Goal: Connect with others: Ask a question

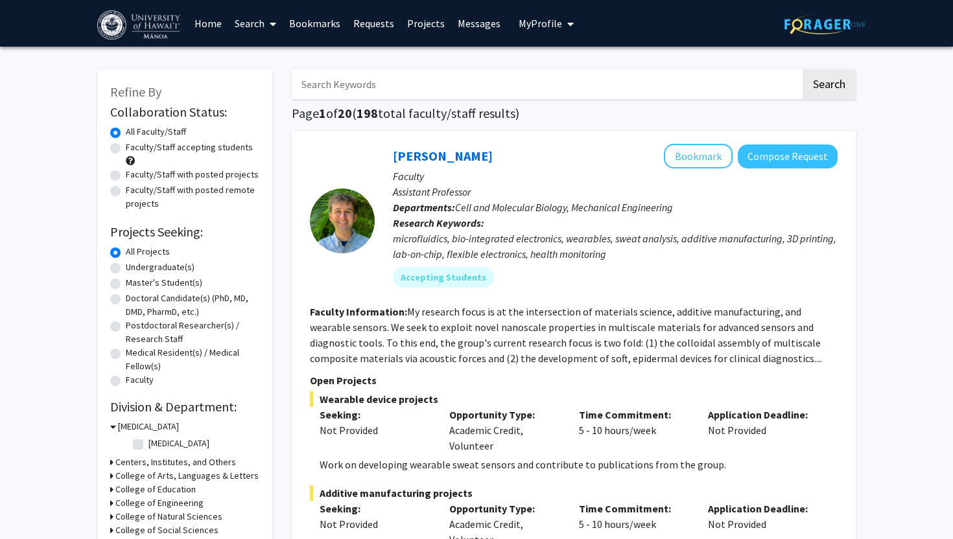
click at [474, 89] on input "Search Keywords" at bounding box center [546, 84] width 509 height 30
type input "sociology"
click at [802, 69] on button "Search" at bounding box center [828, 84] width 53 height 30
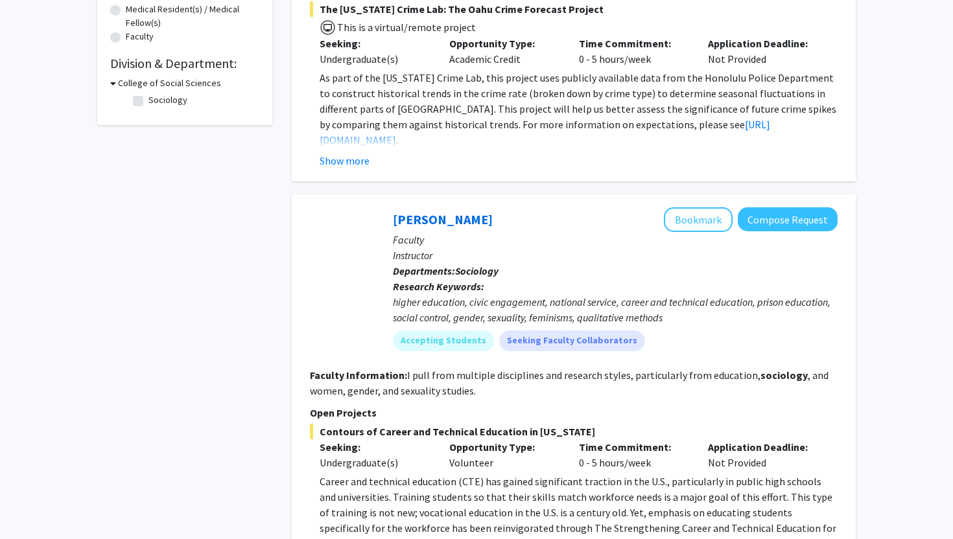
scroll to position [533, 0]
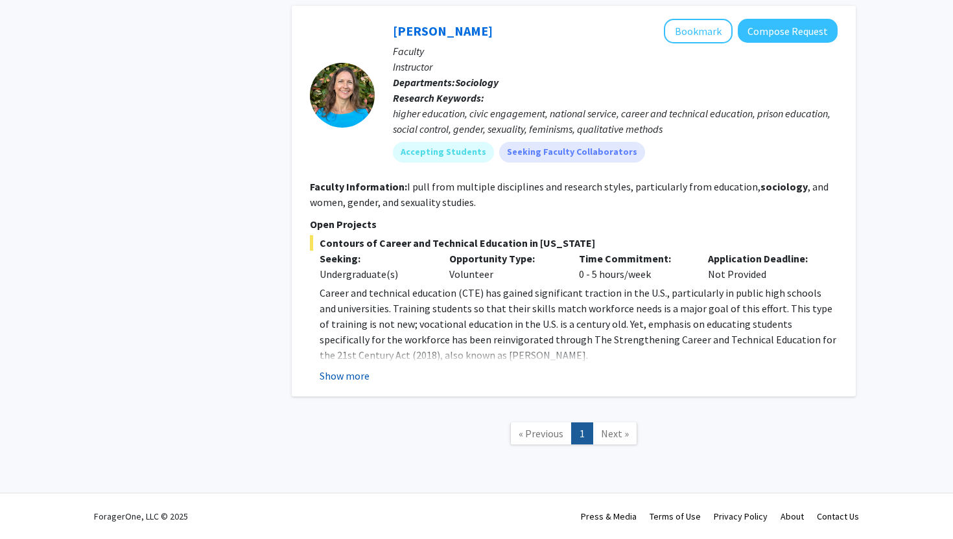
click at [355, 379] on button "Show more" at bounding box center [345, 376] width 50 height 16
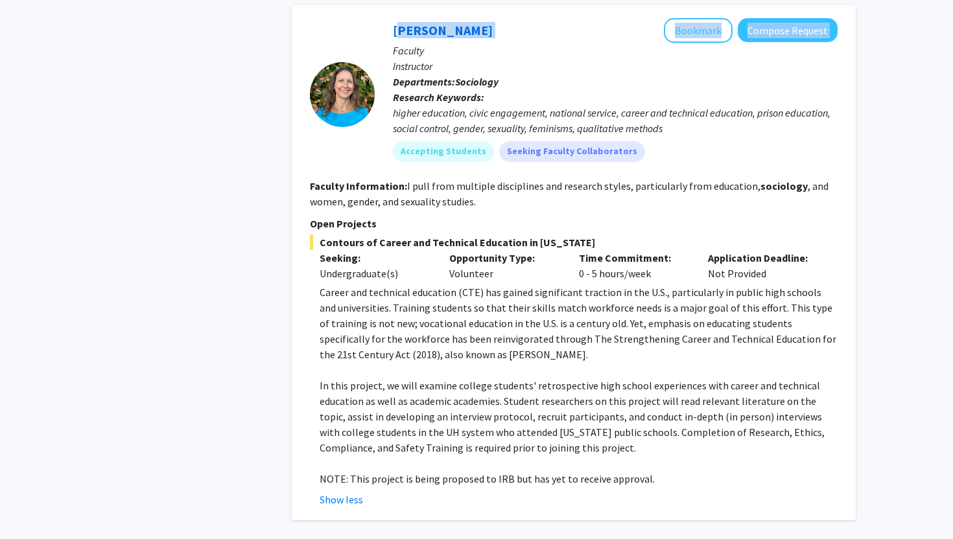
drag, startPoint x: 524, startPoint y: 32, endPoint x: 385, endPoint y: 31, distance: 138.7
click at [385, 31] on div "[PERSON_NAME] Bookmark Compose Request Faculty Instructor Departments: Sociolog…" at bounding box center [606, 95] width 463 height 154
click at [495, 93] on p "Research Keywords: higher education, civic engagement, national service, career…" at bounding box center [615, 112] width 445 height 47
drag, startPoint x: 388, startPoint y: 33, endPoint x: 503, endPoint y: 30, distance: 114.8
click at [503, 30] on div "[PERSON_NAME] Bookmark Compose Request Faculty Instructor Departments: Sociolog…" at bounding box center [606, 95] width 463 height 154
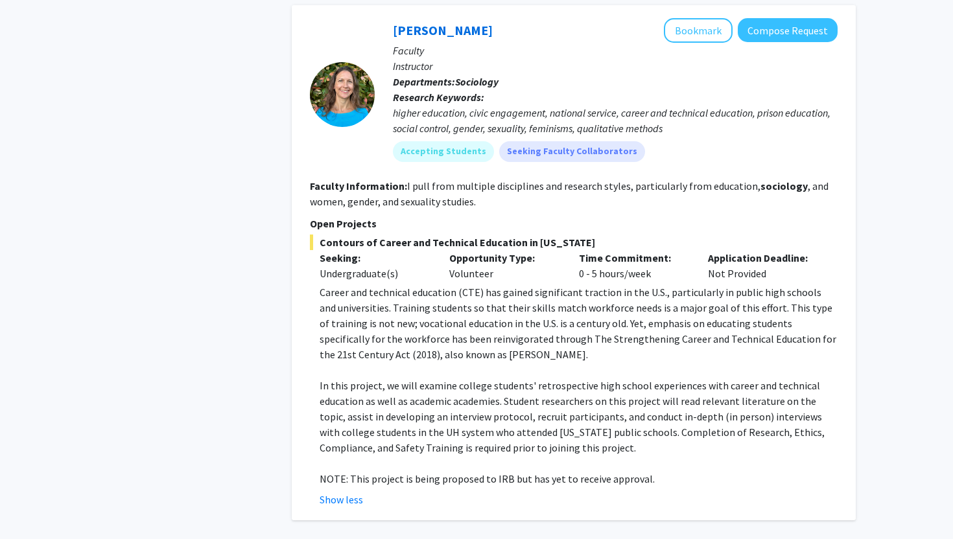
copy link "[PERSON_NAME]"
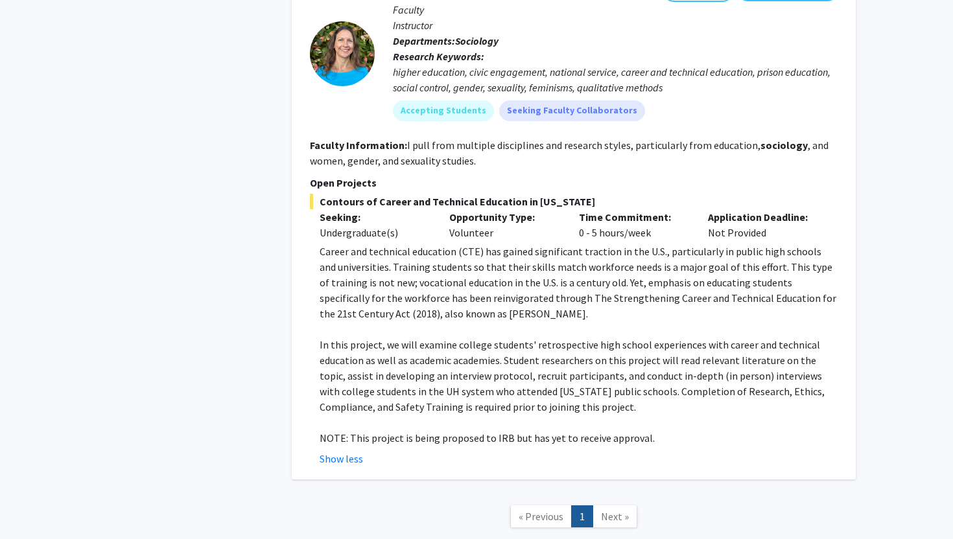
scroll to position [535, 0]
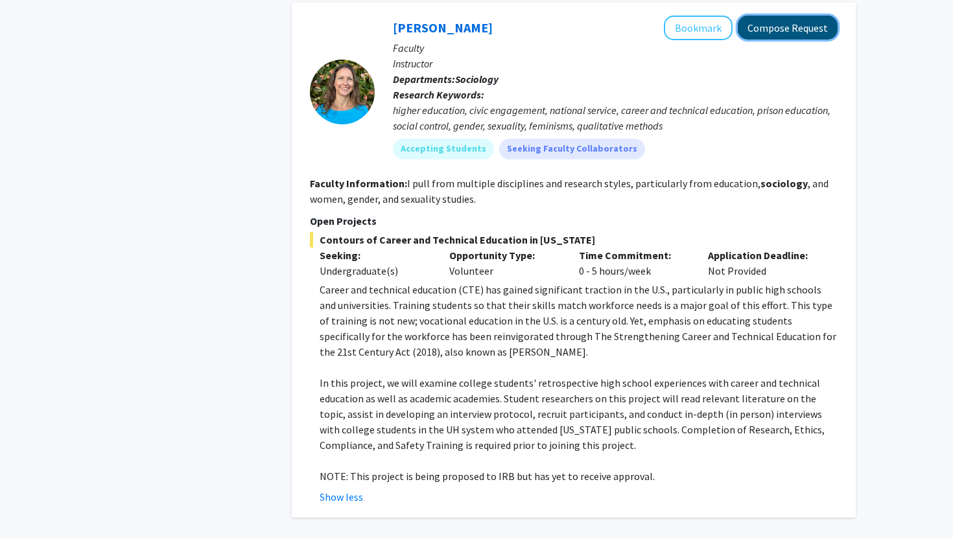
click at [811, 23] on button "Compose Request" at bounding box center [788, 28] width 100 height 24
